Goal: Transaction & Acquisition: Purchase product/service

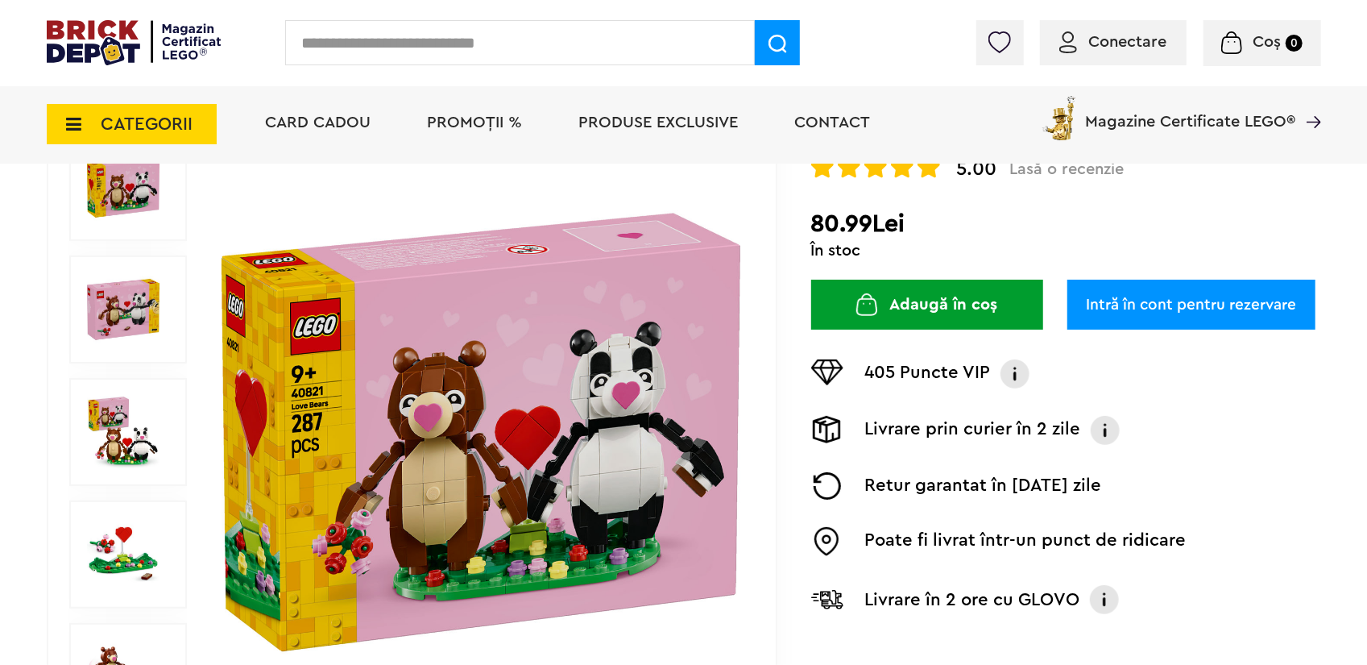
scroll to position [189, 0]
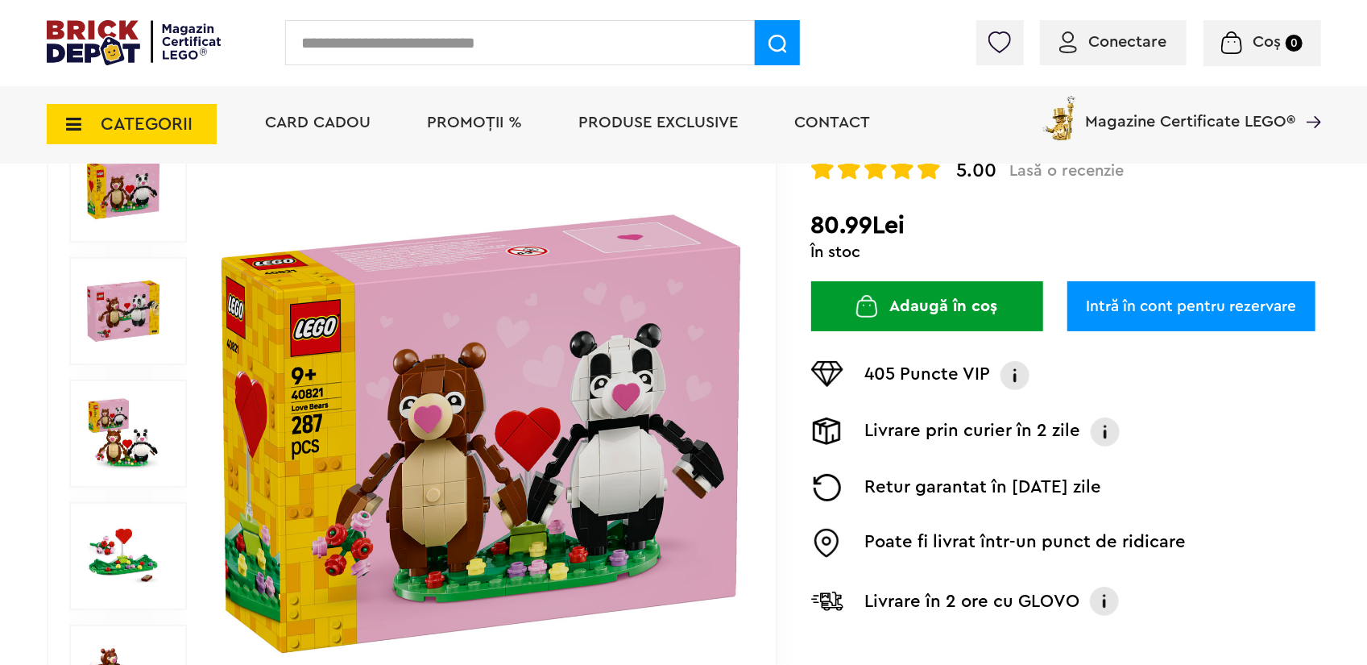
click at [122, 306] on img at bounding box center [123, 311] width 73 height 73
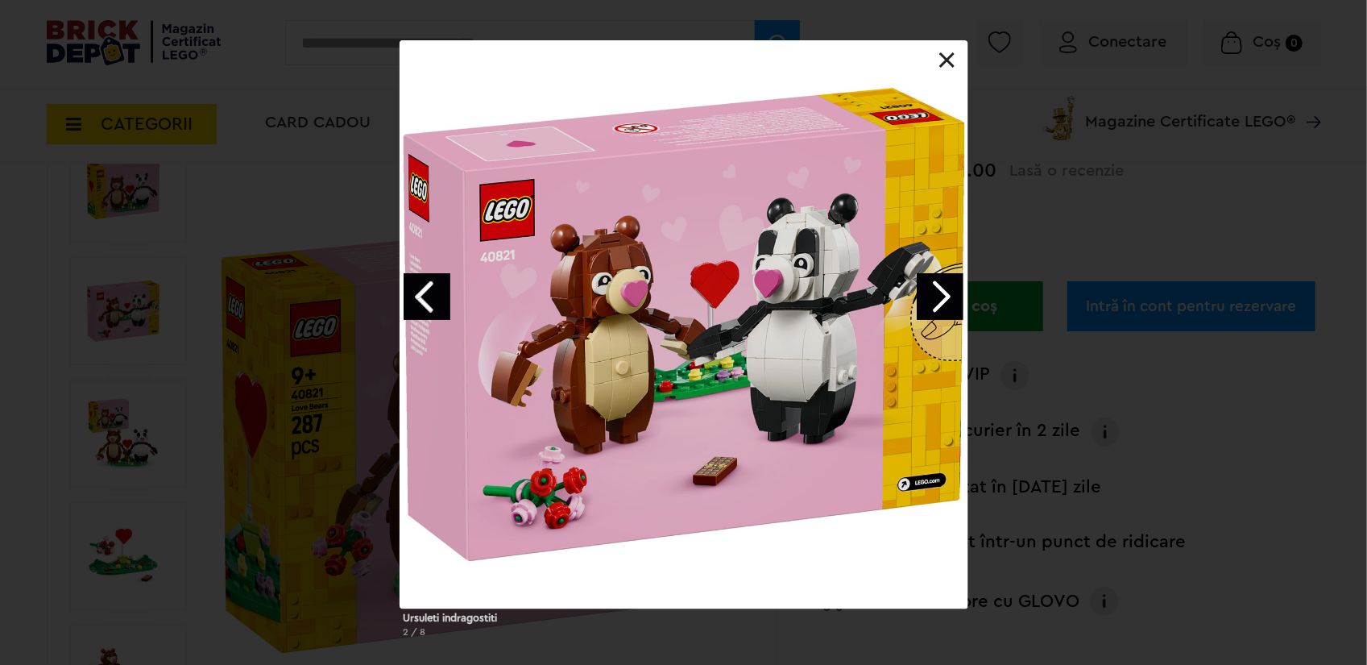
click at [946, 289] on link "Next image" at bounding box center [940, 296] width 47 height 47
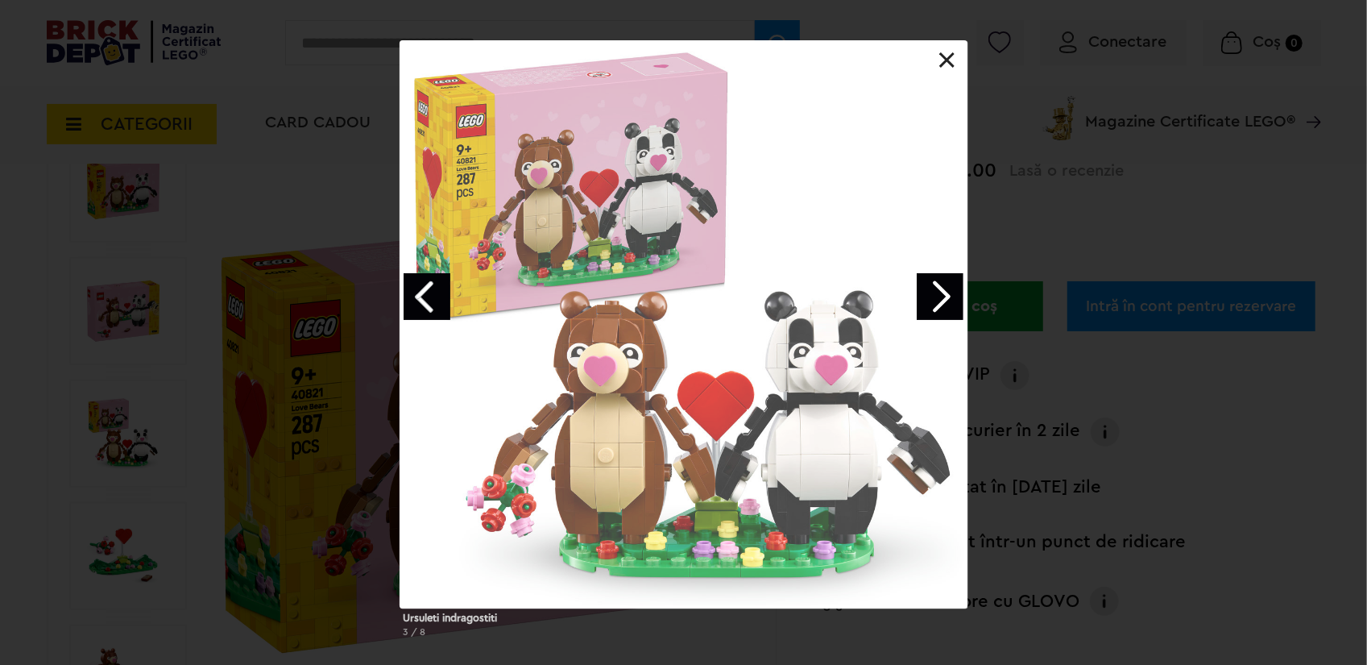
click at [946, 289] on link "Next image" at bounding box center [940, 296] width 47 height 47
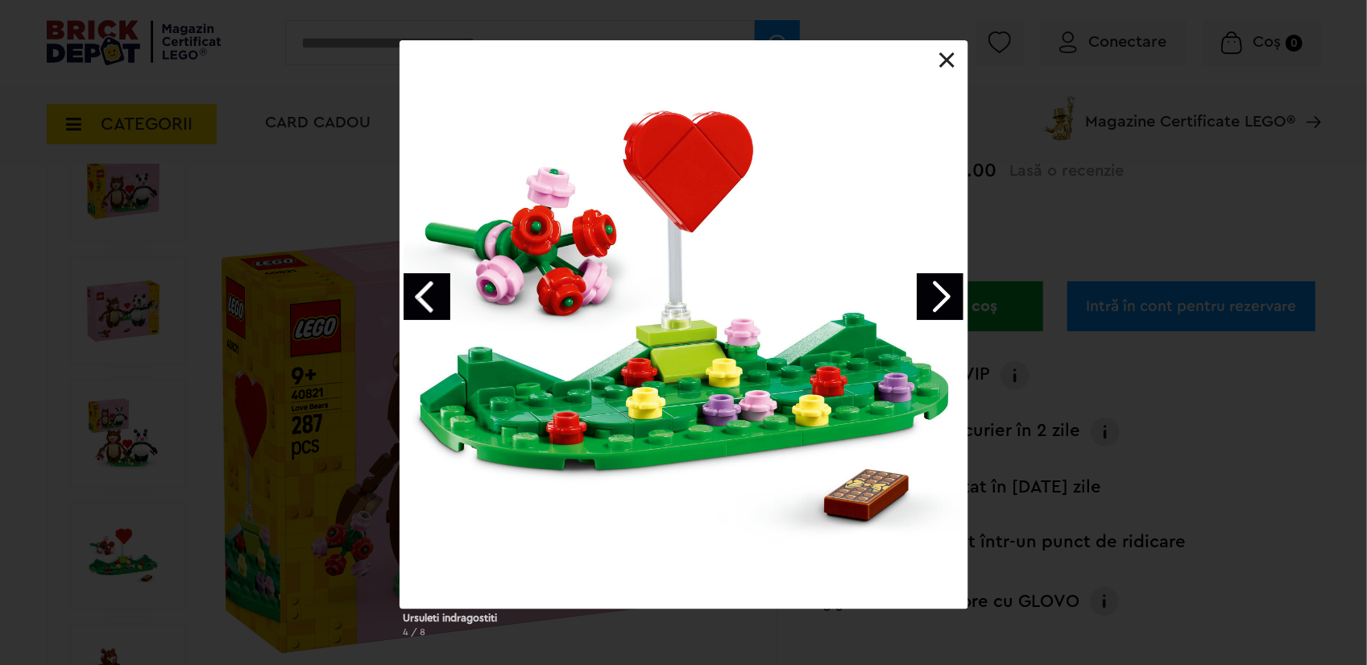
click at [425, 288] on link "Previous image" at bounding box center [427, 296] width 47 height 47
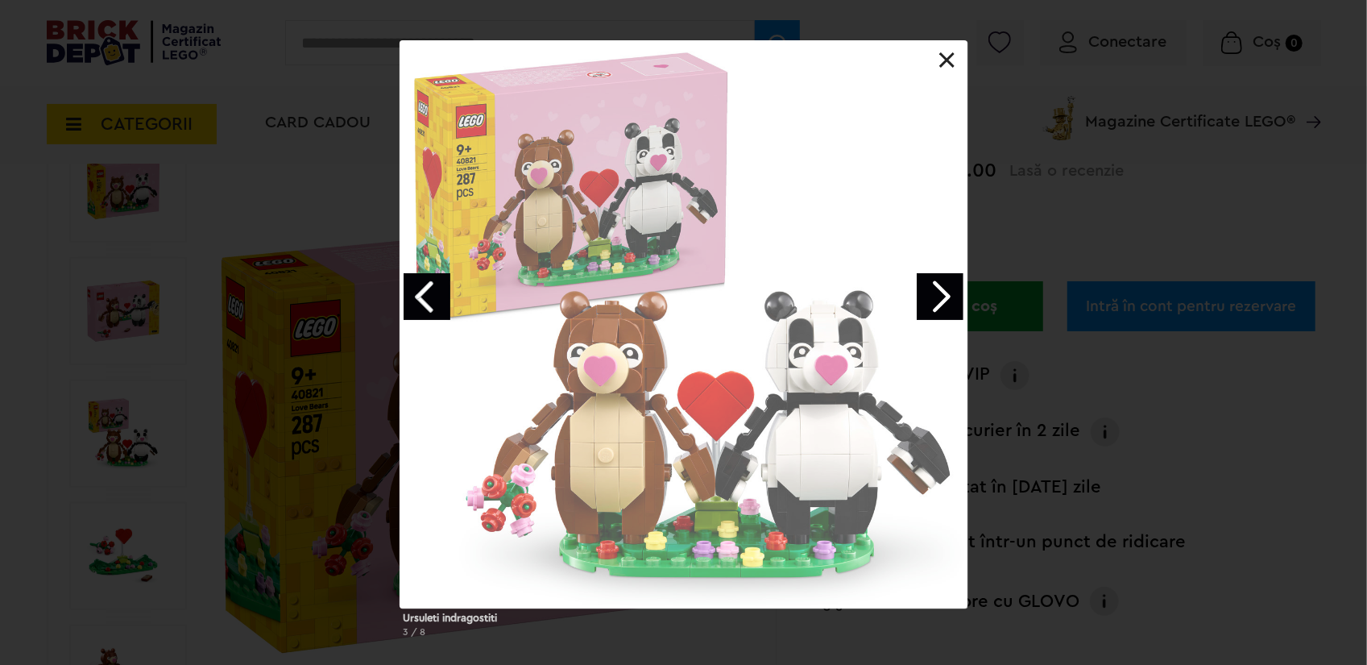
click at [425, 288] on link "Previous image" at bounding box center [427, 296] width 47 height 47
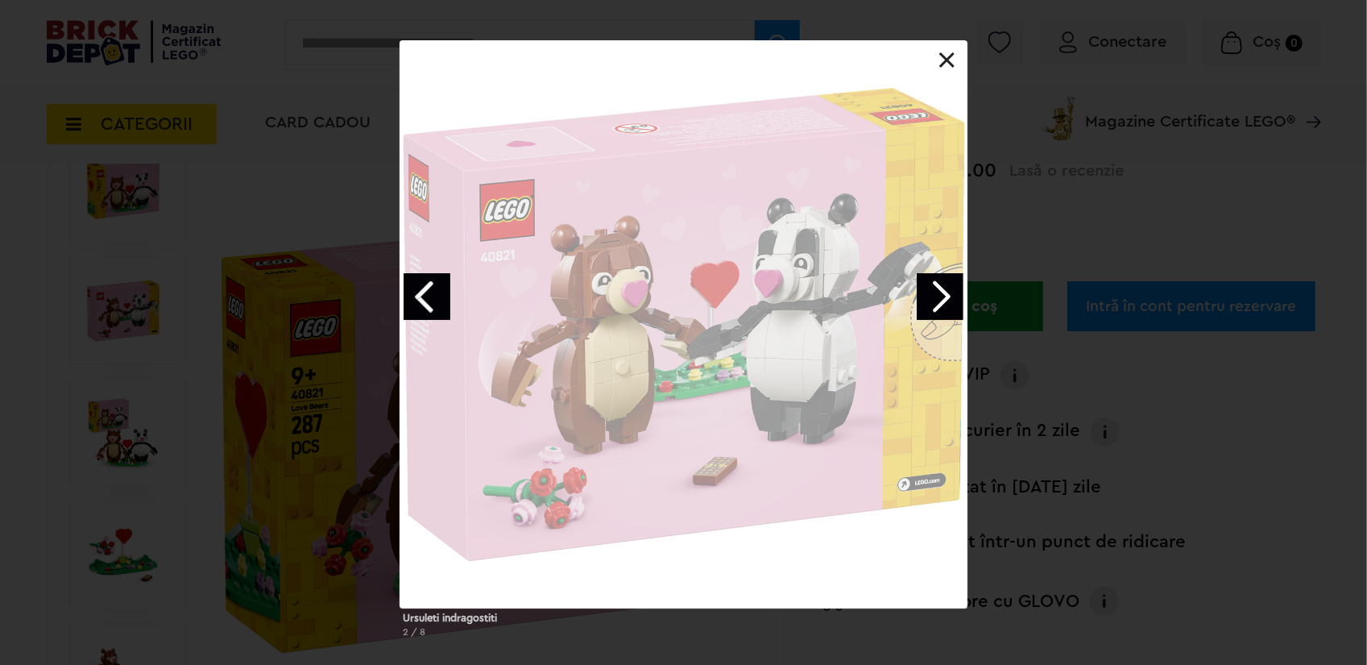
click at [425, 288] on link "Previous image" at bounding box center [427, 296] width 47 height 47
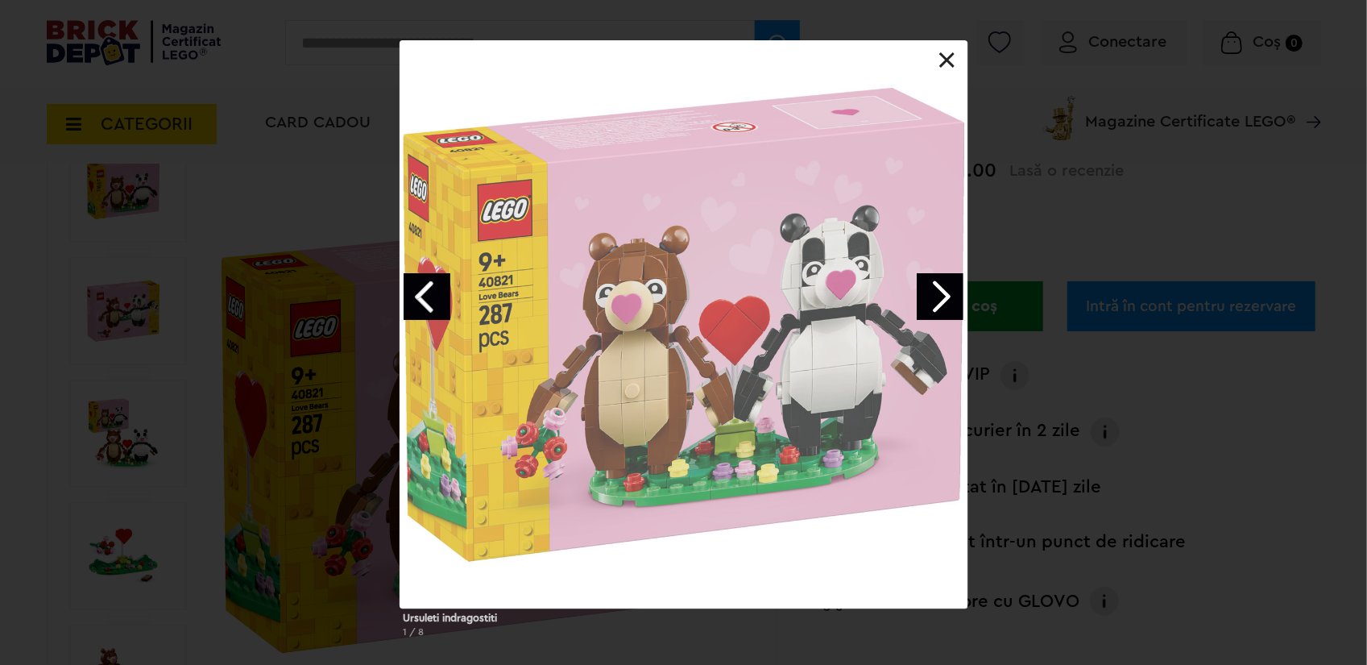
click at [425, 288] on link "Previous image" at bounding box center [427, 296] width 47 height 47
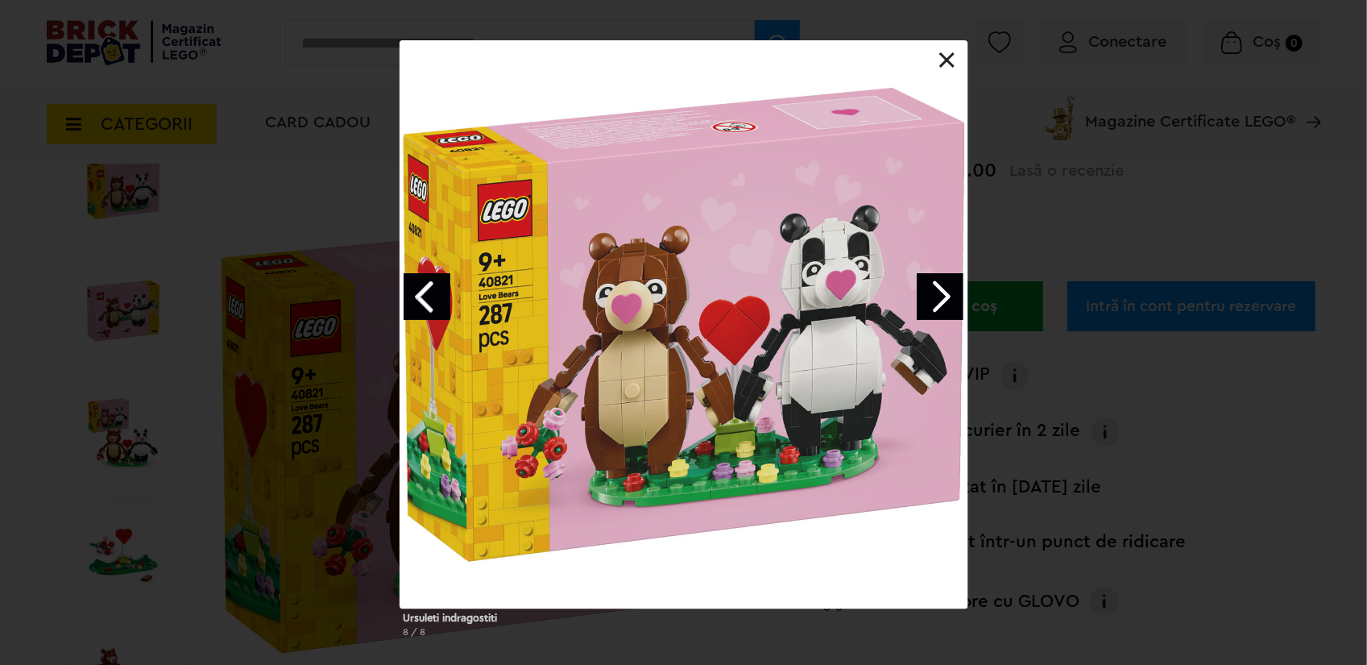
click at [425, 288] on link "Previous image" at bounding box center [427, 296] width 47 height 47
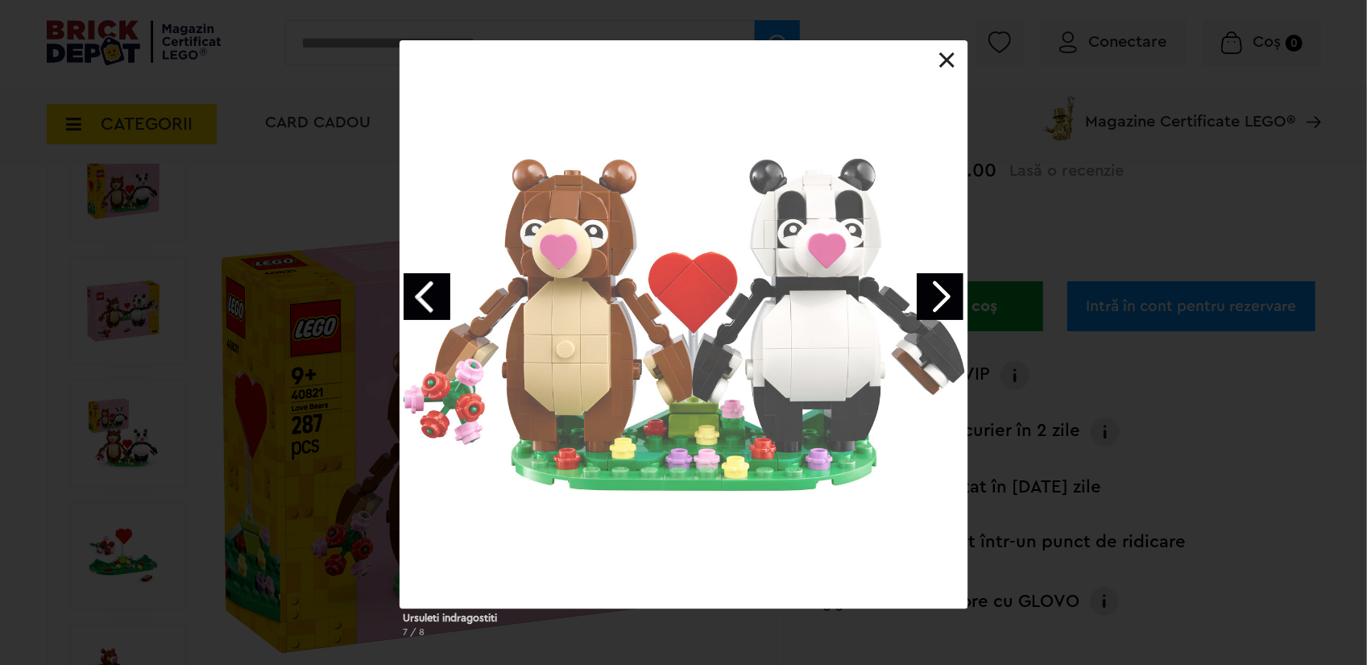
click at [425, 288] on link "Previous image" at bounding box center [427, 296] width 47 height 47
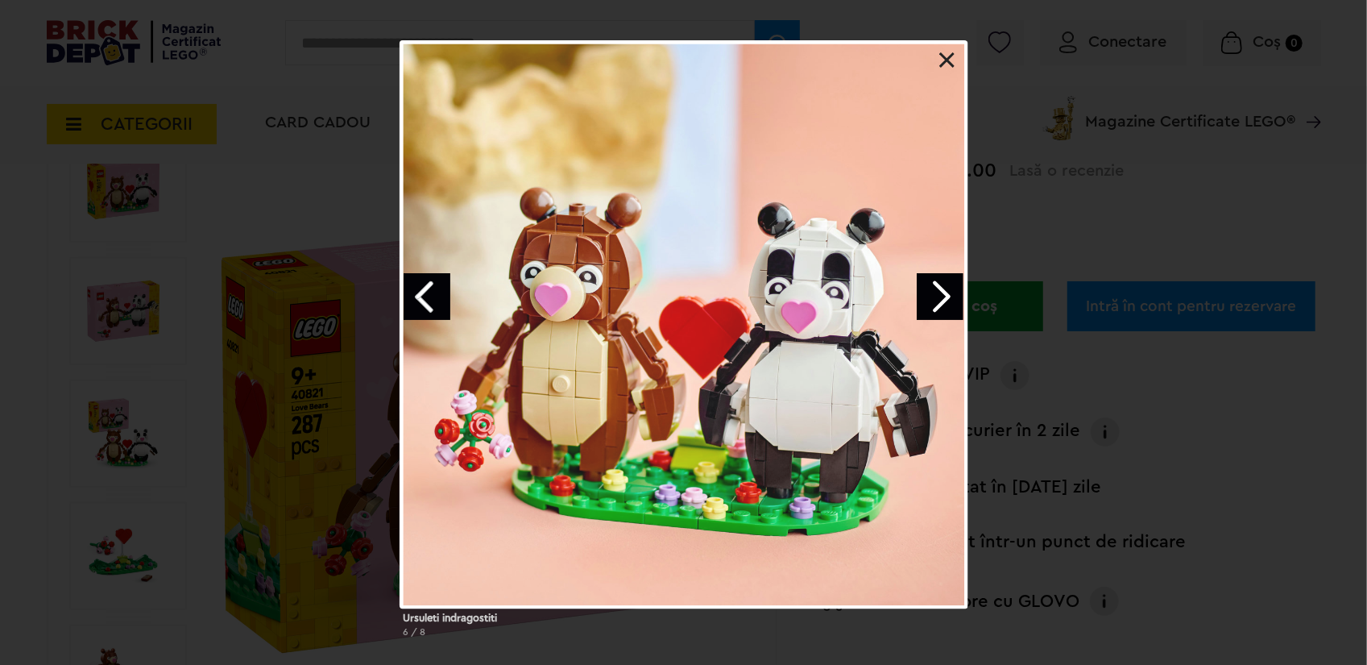
click at [425, 288] on link "Previous image" at bounding box center [427, 296] width 47 height 47
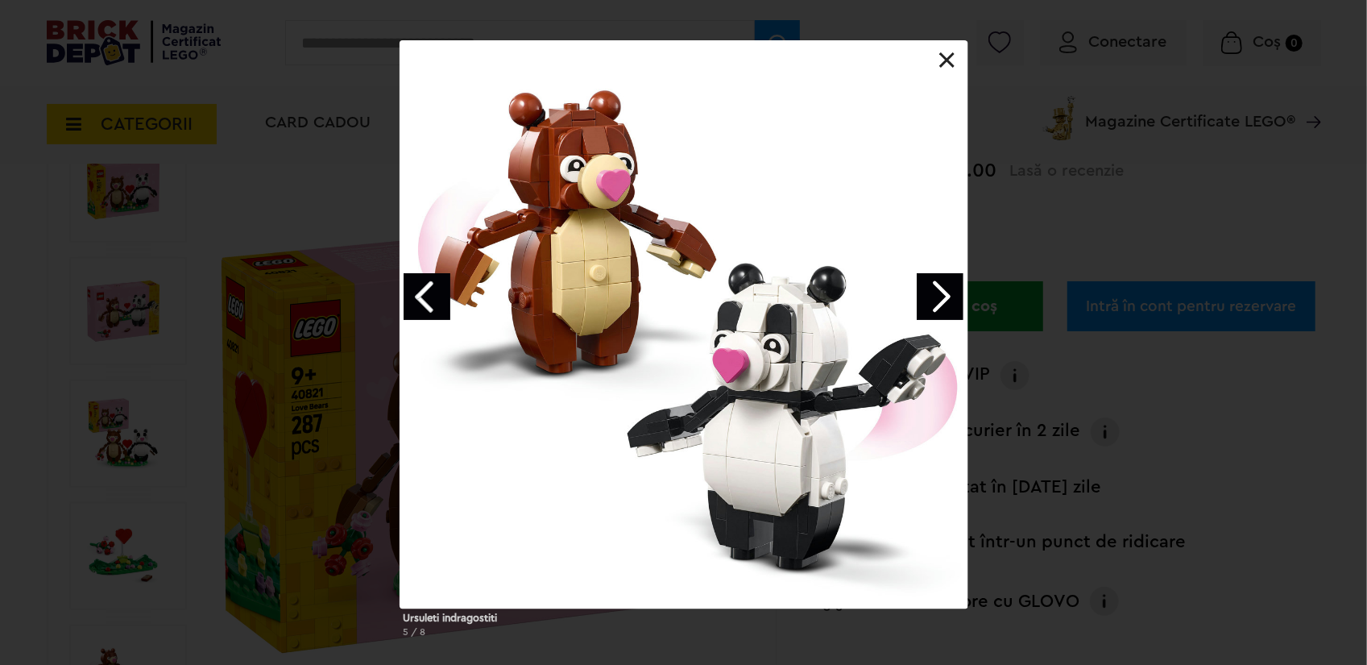
click at [425, 288] on link "Previous image" at bounding box center [427, 296] width 47 height 47
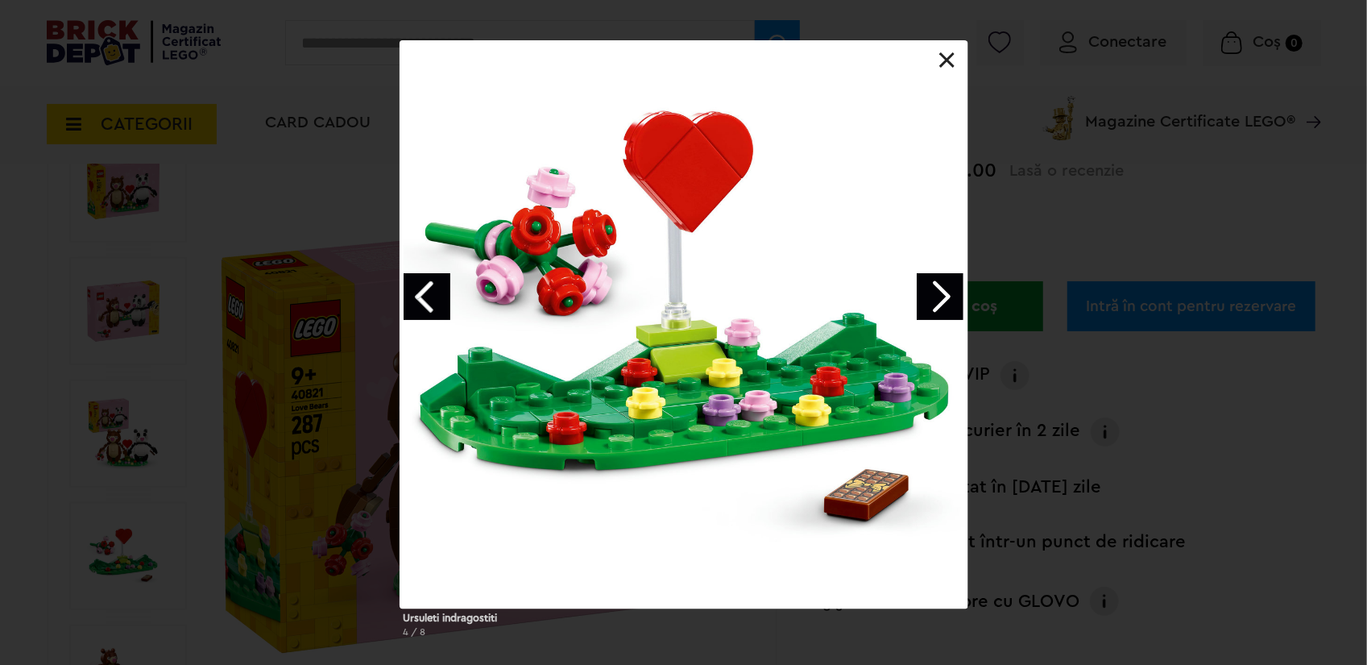
click at [425, 288] on link "Previous image" at bounding box center [427, 296] width 47 height 47
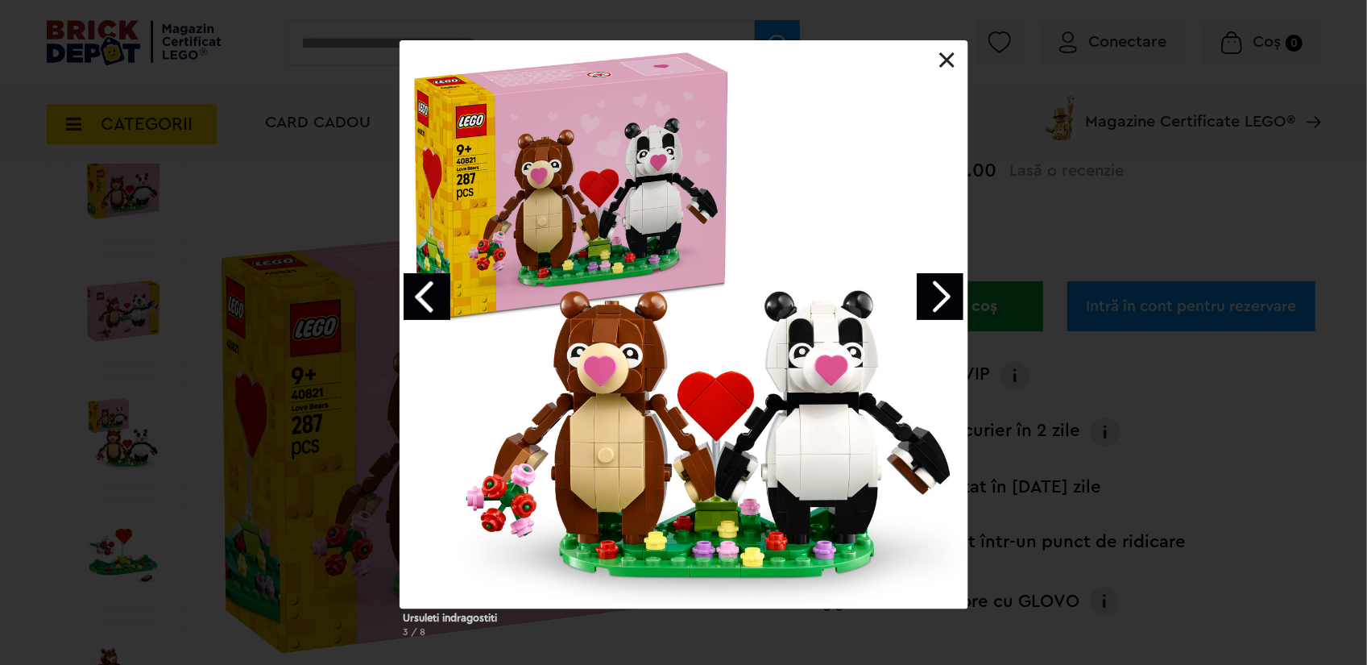
click at [425, 288] on link "Previous image" at bounding box center [427, 296] width 47 height 47
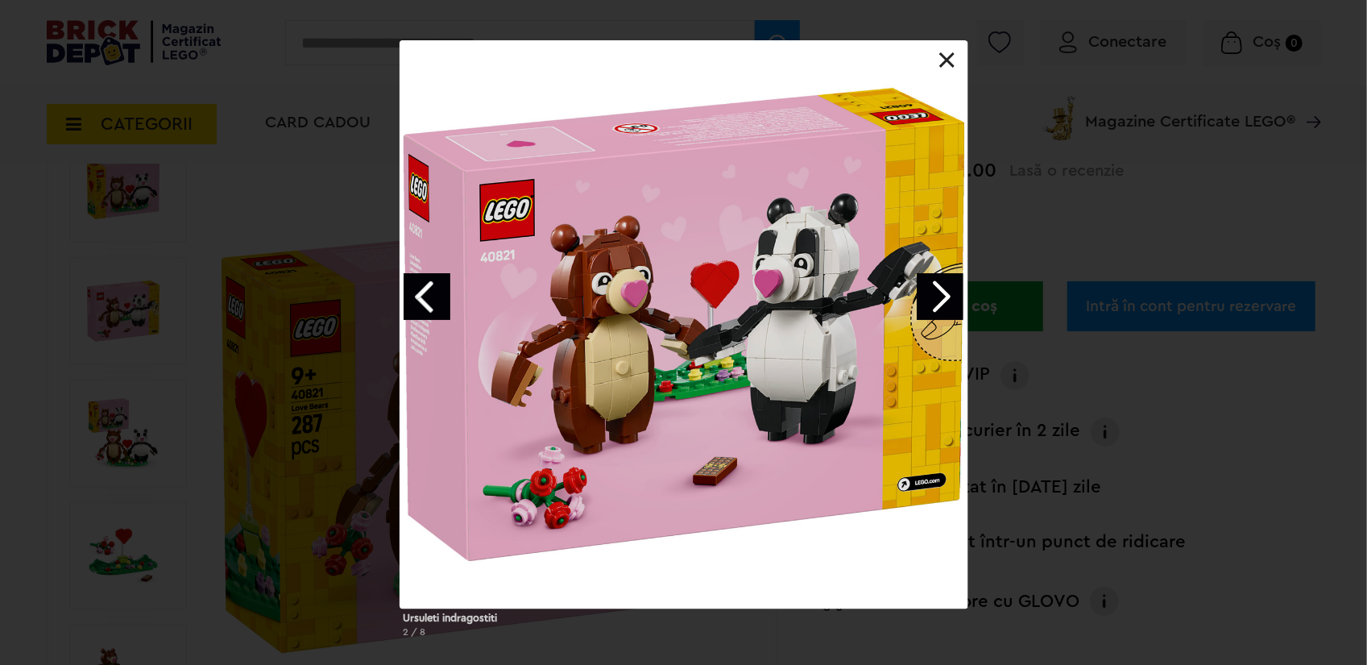
click at [426, 291] on link "Previous image" at bounding box center [427, 296] width 47 height 47
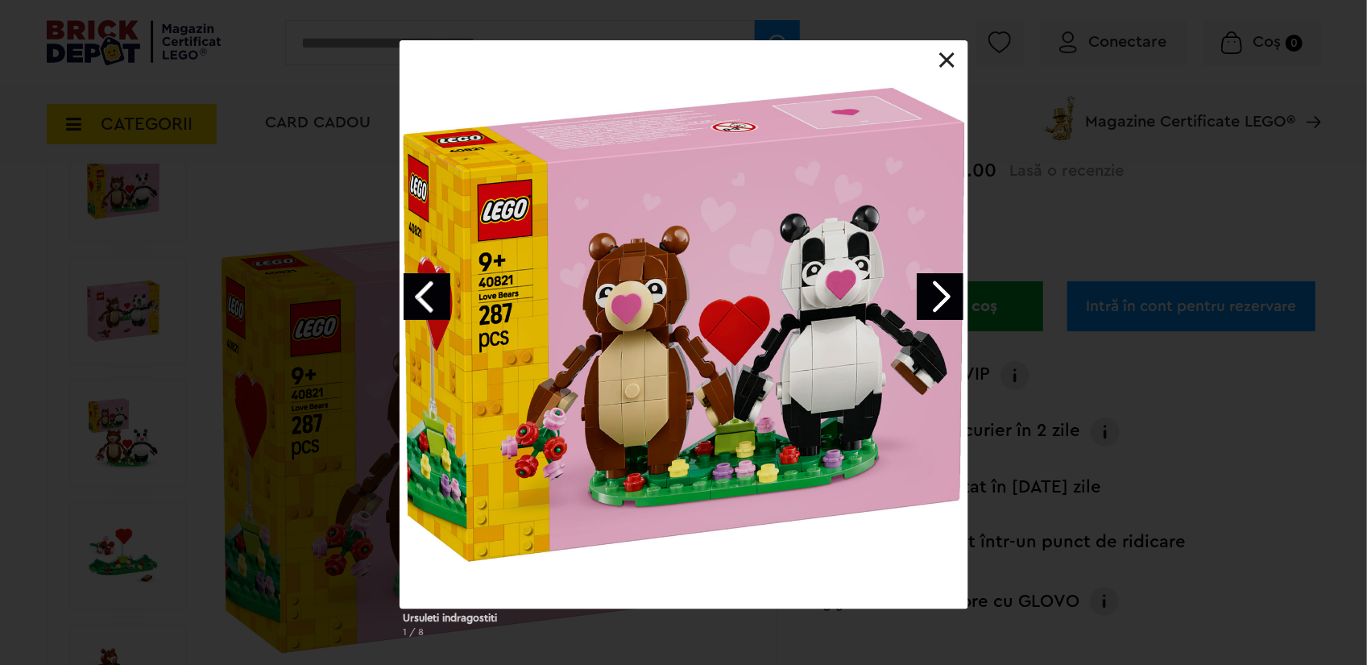
click at [954, 59] on link at bounding box center [947, 60] width 16 height 16
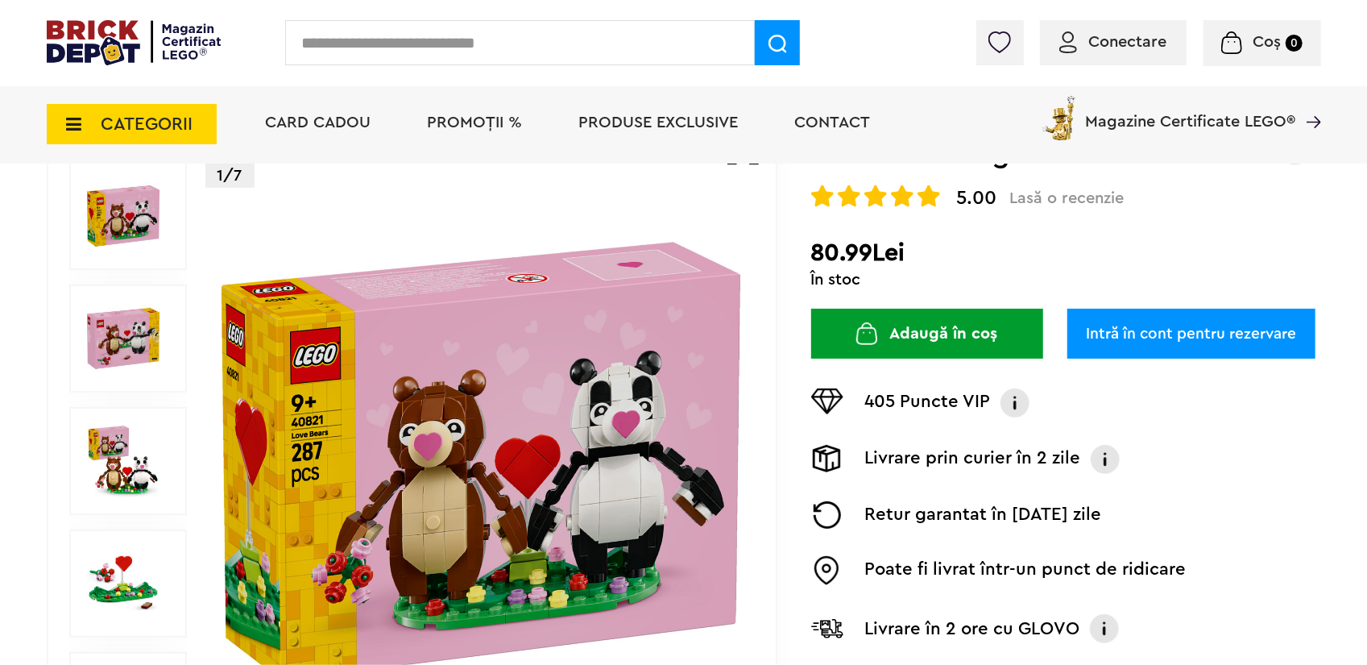
scroll to position [0, 0]
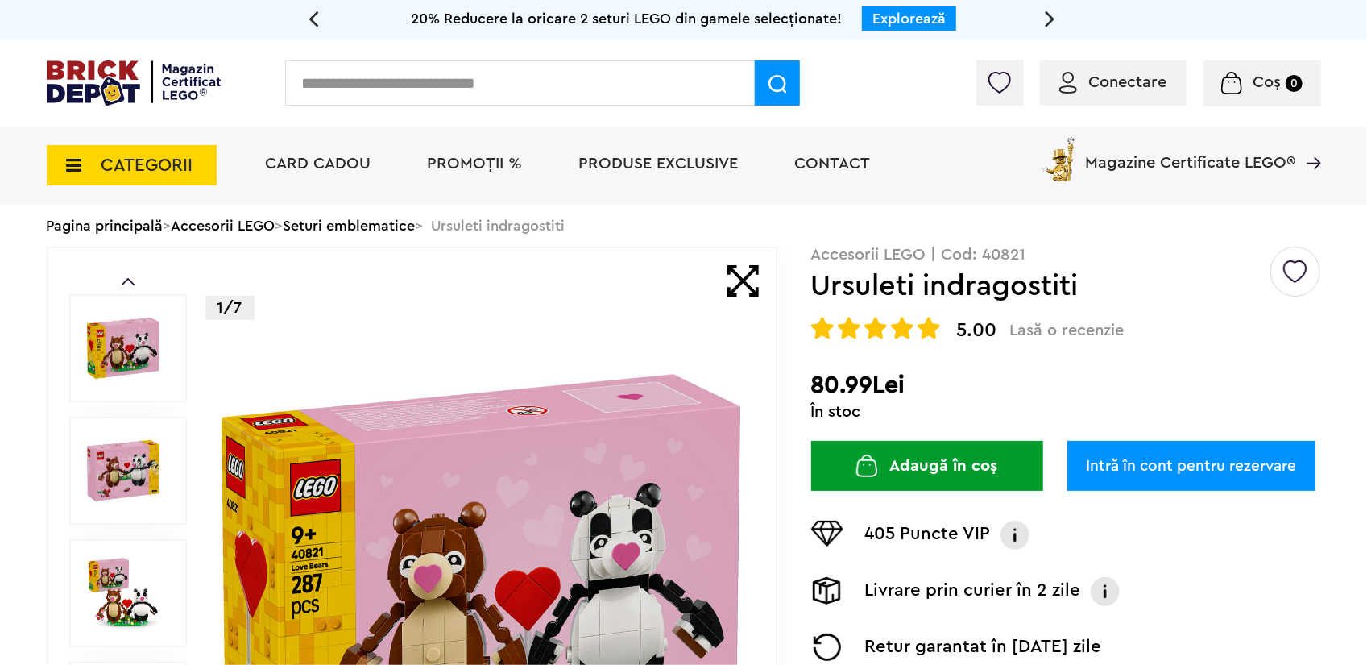
click at [565, 79] on input "text" at bounding box center [520, 82] width 470 height 45
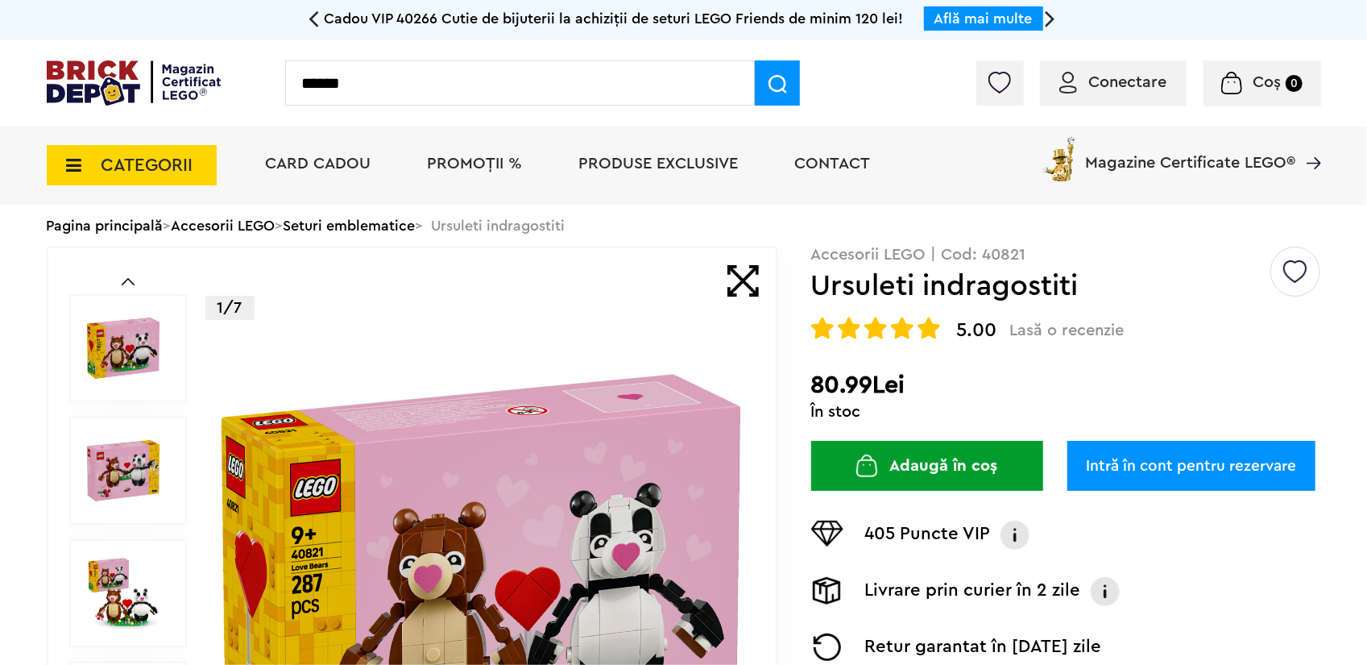
type input "******"
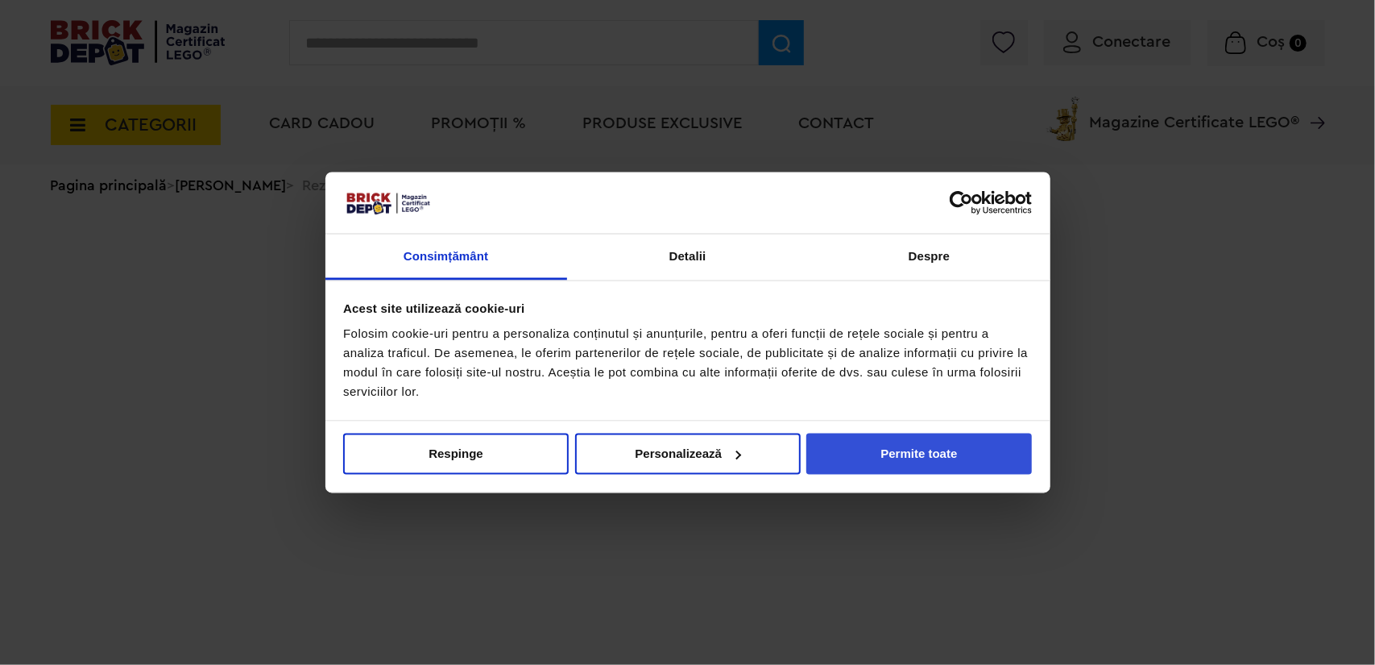
click at [896, 450] on button "Permite toate" at bounding box center [919, 453] width 226 height 41
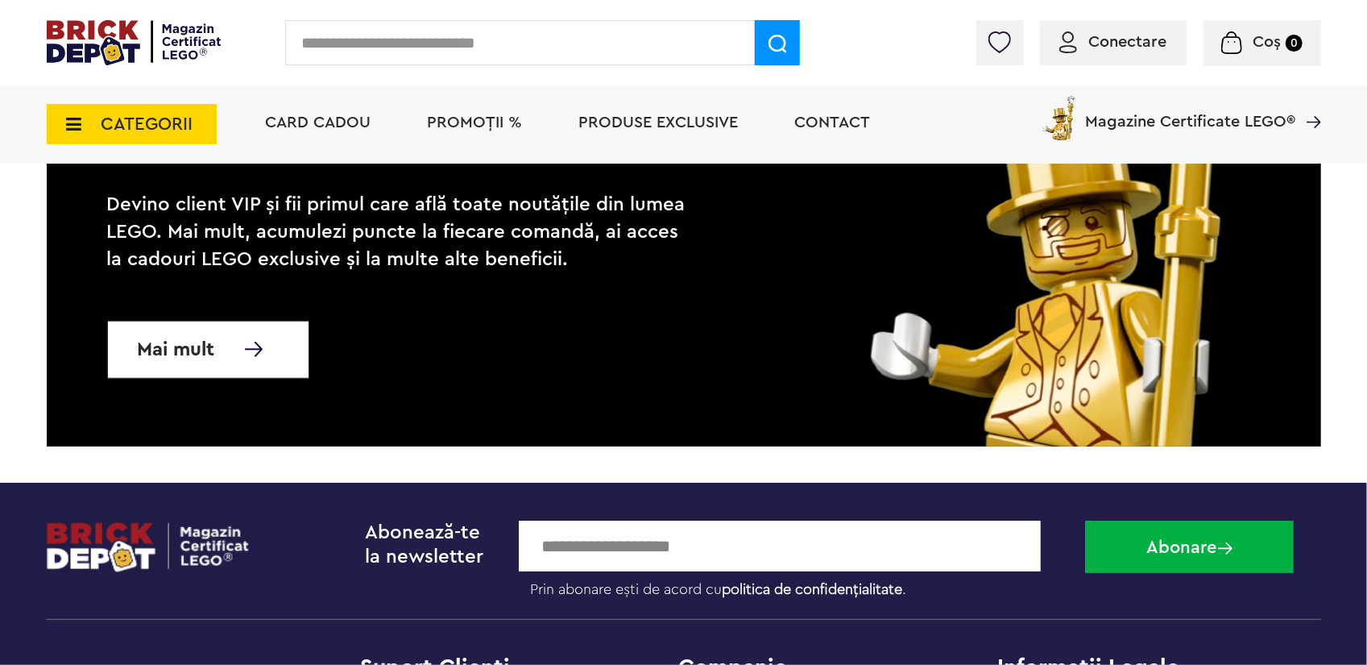
scroll to position [872, 0]
